Goal: Transaction & Acquisition: Book appointment/travel/reservation

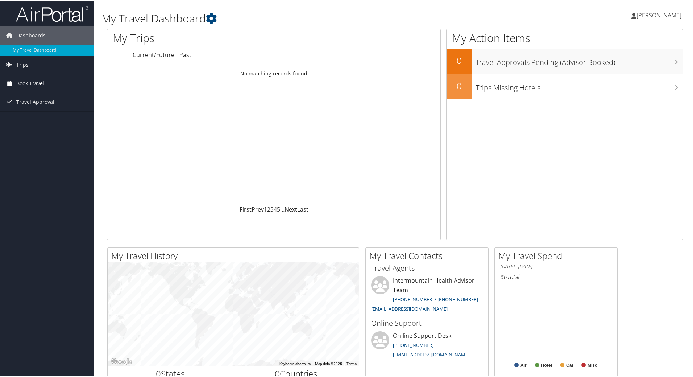
click at [17, 77] on span "Book Travel" at bounding box center [30, 83] width 28 height 18
click at [44, 116] on link "Book/Manage Online Trips" at bounding box center [47, 119] width 94 height 11
click at [26, 82] on span "Book Travel" at bounding box center [30, 83] width 28 height 18
click at [34, 119] on link "Book/Manage Online Trips" at bounding box center [47, 119] width 94 height 11
